Goal: Information Seeking & Learning: Compare options

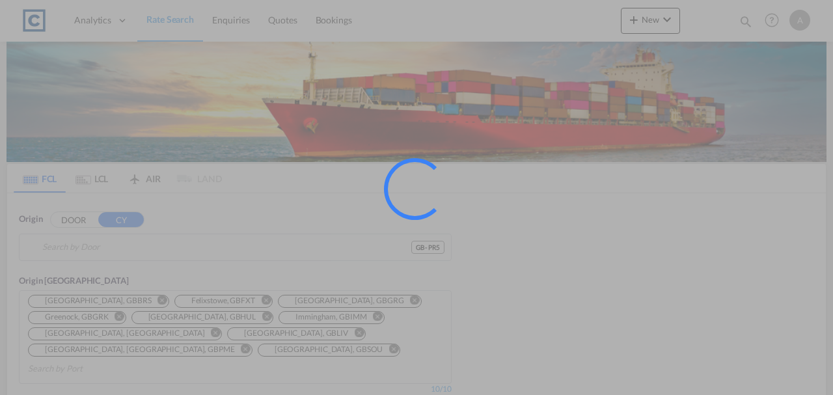
type input "GB-PR5, [GEOGRAPHIC_DATA]"
type input "Jeddah, SAJED"
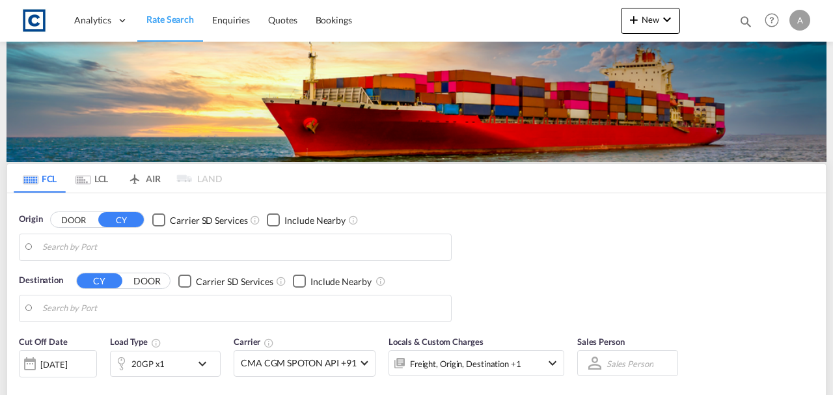
type input "GB-PR5, [GEOGRAPHIC_DATA]"
type input "Jeddah, SAJED"
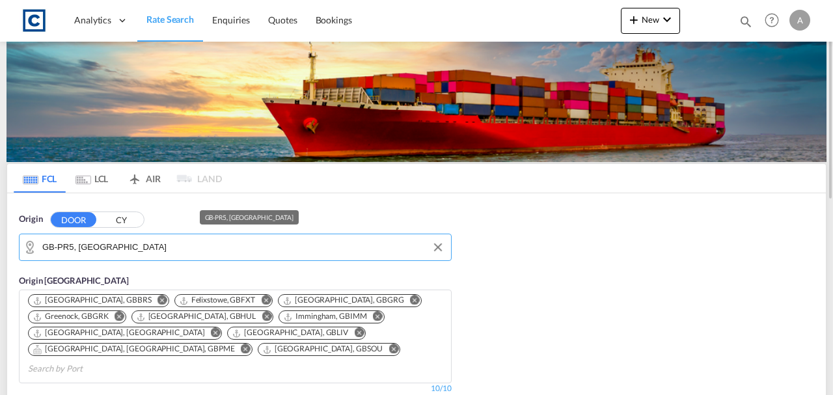
click at [171, 247] on input "GB-PR5, [GEOGRAPHIC_DATA]" at bounding box center [243, 248] width 402 height 20
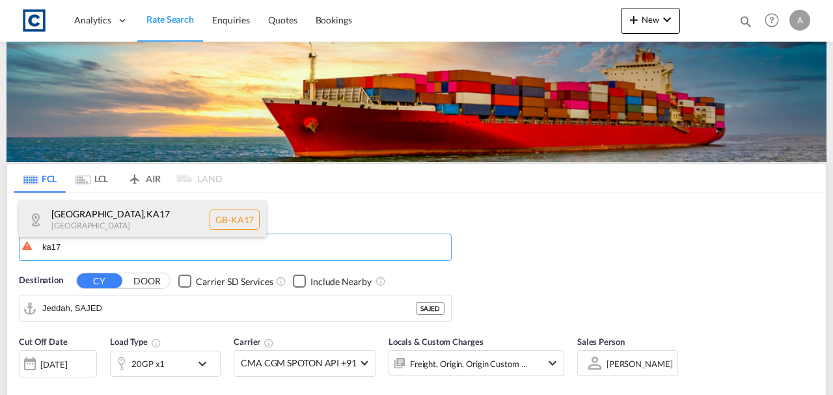
click at [155, 234] on div "[GEOGRAPHIC_DATA] , KA17 [GEOGRAPHIC_DATA] [GEOGRAPHIC_DATA]-KA17" at bounding box center [142, 219] width 247 height 39
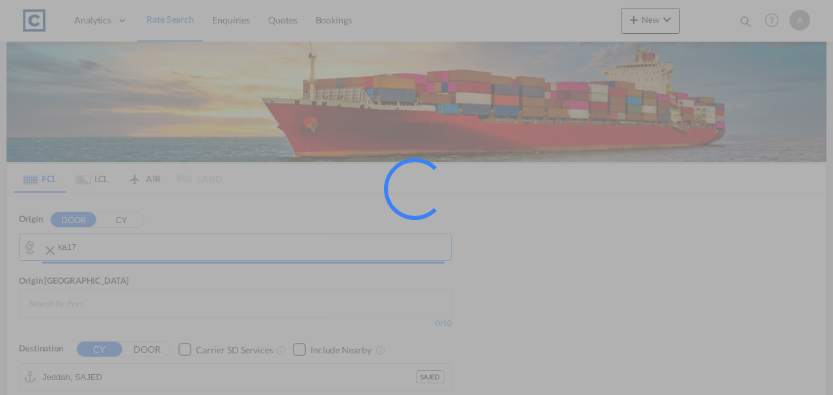
type input "GB-KA17, [GEOGRAPHIC_DATA]"
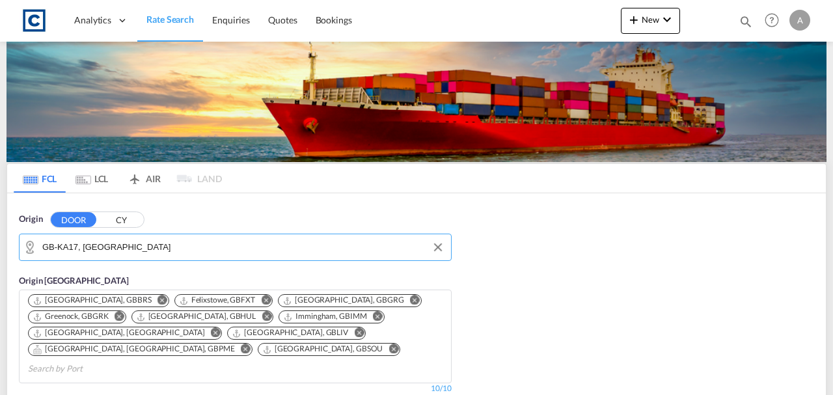
scroll to position [260, 0]
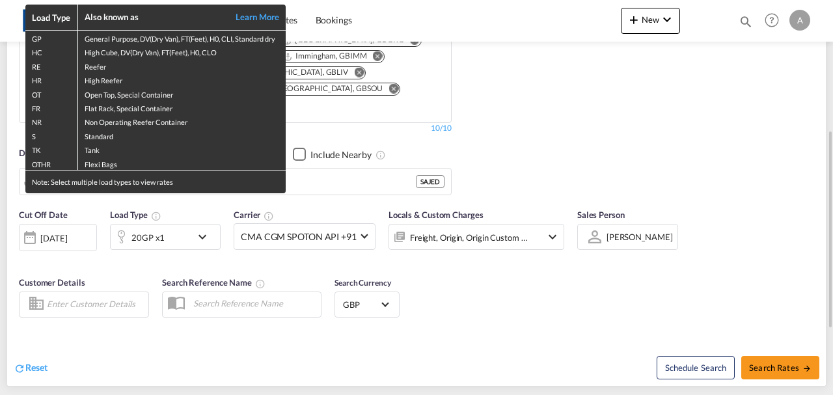
click at [151, 172] on div "Note: Select multiple load types to view rates" at bounding box center [155, 181] width 260 height 23
click at [490, 232] on div "Load Type Also known as Learn More GP General Purpose, DV(Dry Van), FT(Feet), H…" at bounding box center [416, 197] width 833 height 395
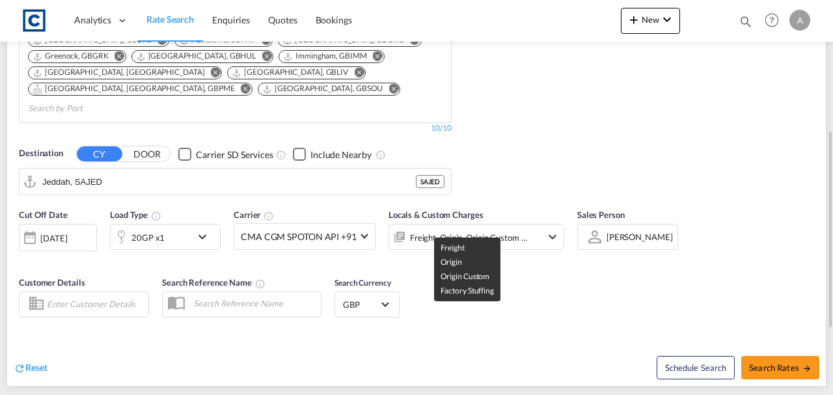
click at [500, 228] on div "Freight, Origin, Origin Custom +1" at bounding box center [469, 237] width 118 height 18
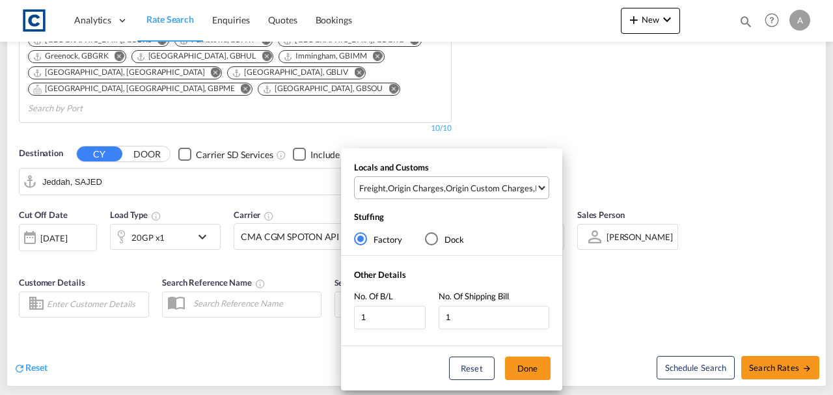
click at [491, 191] on div "Origin Custom Charges" at bounding box center [489, 188] width 87 height 12
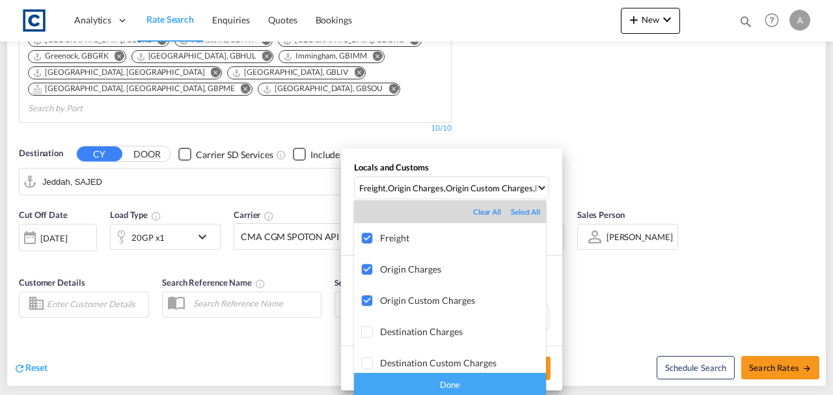
click at [500, 381] on div "Done" at bounding box center [450, 384] width 192 height 23
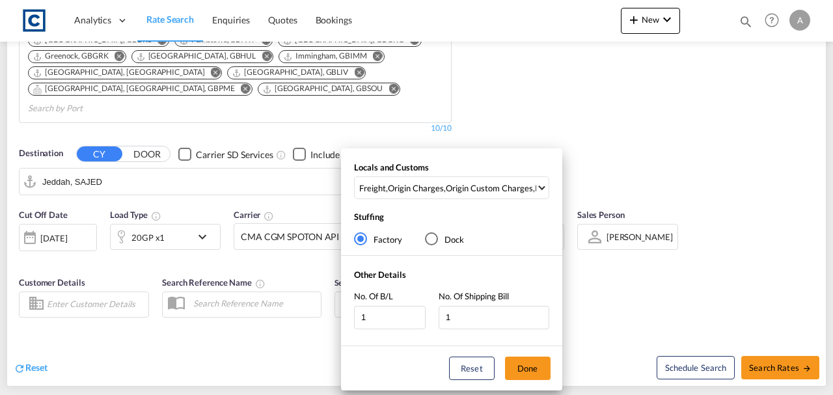
click at [552, 365] on div "Reset Done" at bounding box center [451, 368] width 221 height 44
click at [523, 366] on button "Done" at bounding box center [528, 368] width 46 height 23
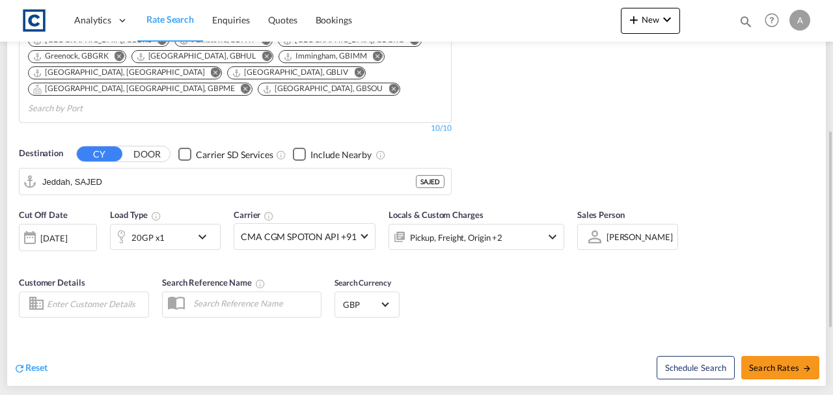
click at [644, 290] on div "Cut Off Date 10 Sep 2025 10/09/2025 Load Type 20GP x1 Carrier CMA CGM SPOTON AP…" at bounding box center [416, 265] width 819 height 127
